Goal: Task Accomplishment & Management: Use online tool/utility

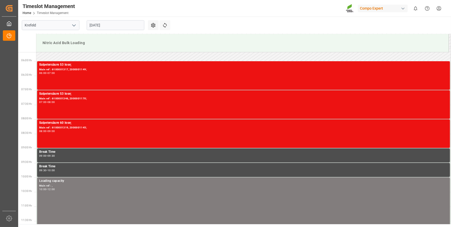
scroll to position [165, 0]
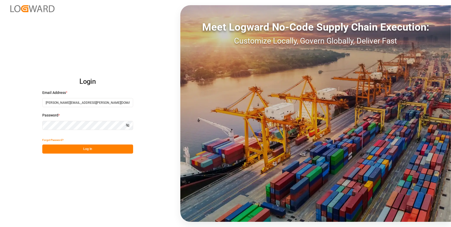
click at [48, 193] on div "Login Email Address * [PERSON_NAME][EMAIL_ADDRESS][PERSON_NAME][DOMAIN_NAME] Pa…" at bounding box center [225, 113] width 451 height 227
click at [84, 148] on button "Log In" at bounding box center [87, 148] width 91 height 9
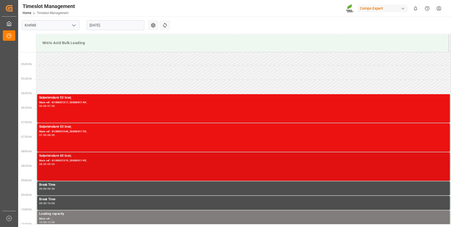
scroll to position [105, 0]
